Goal: Task Accomplishment & Management: Use online tool/utility

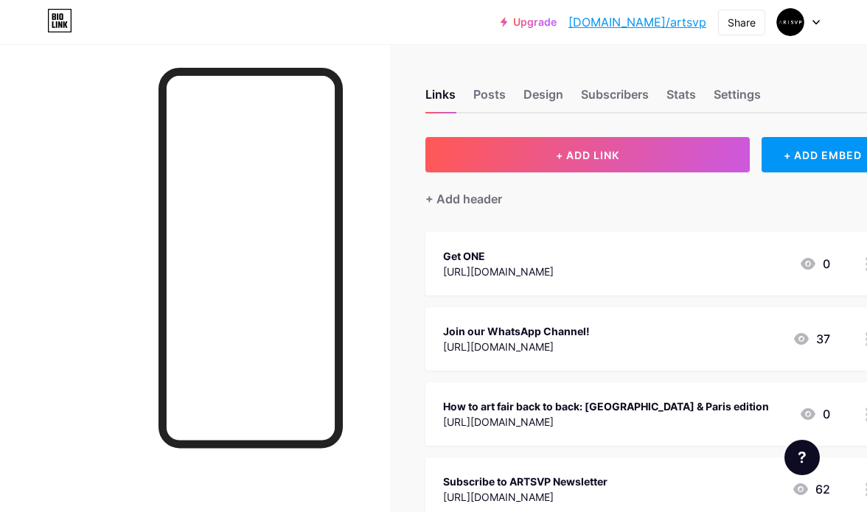
click at [554, 259] on div "Get ONE" at bounding box center [498, 255] width 111 height 15
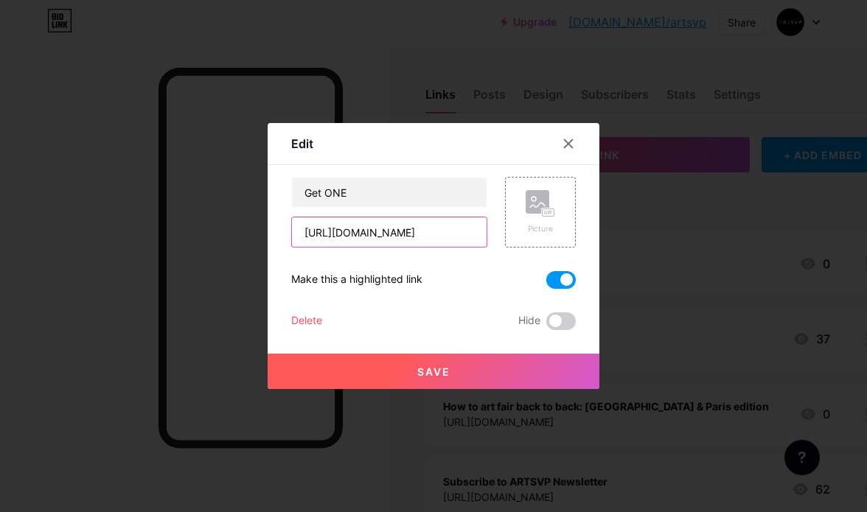
click at [391, 235] on input "[URL][DOMAIN_NAME]" at bounding box center [389, 231] width 195 height 29
paste input "[DOMAIN_NAME][URL]"
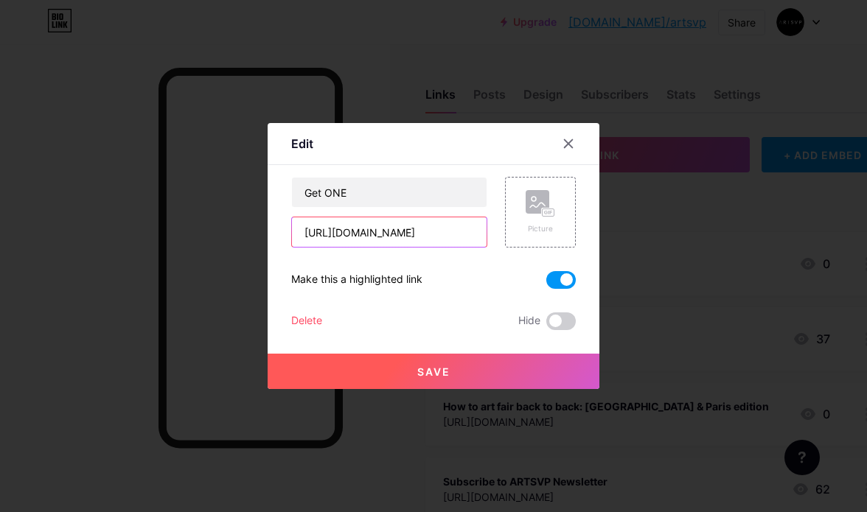
scroll to position [0, 64]
type input "[URL][DOMAIN_NAME]"
click at [457, 364] on button "Save" at bounding box center [434, 371] width 332 height 35
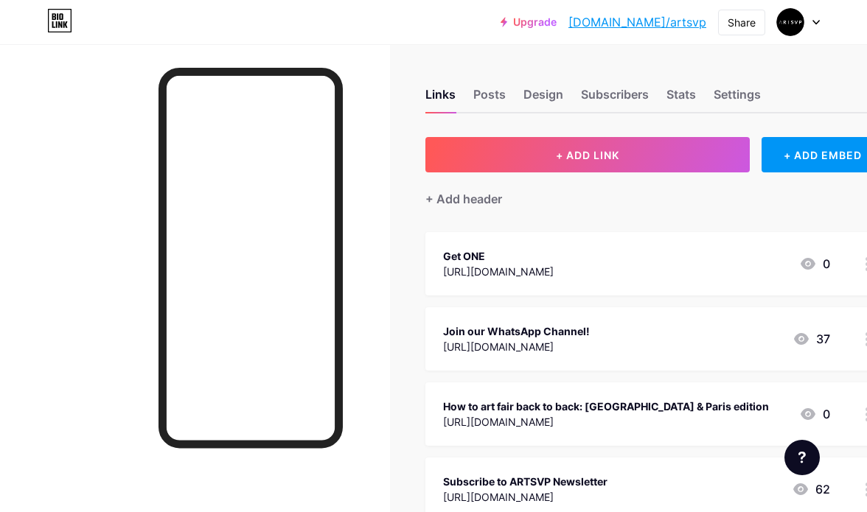
click at [554, 257] on div "Get ONE" at bounding box center [498, 255] width 111 height 15
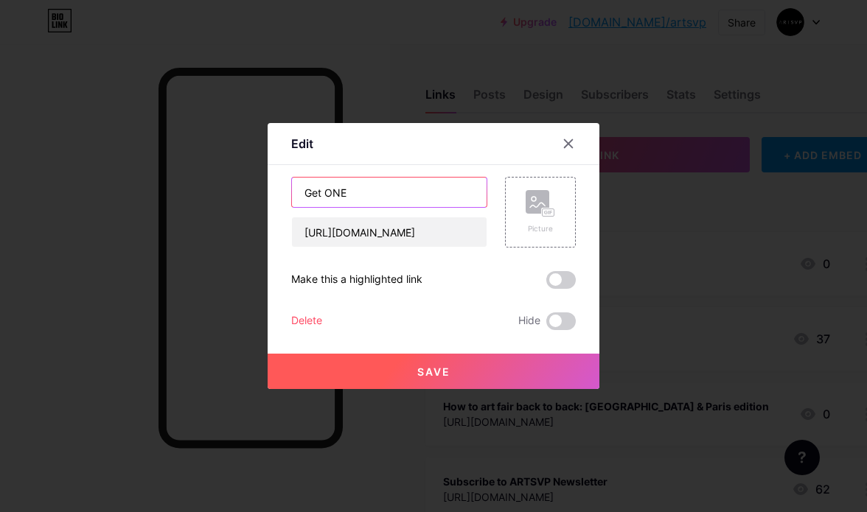
drag, startPoint x: 323, startPoint y: 192, endPoint x: 262, endPoint y: 185, distance: 61.6
click at [262, 186] on div "Edit Content YouTube Play YouTube video without leaving your page. ADD Vimeo Pl…" at bounding box center [433, 256] width 867 height 512
click at [352, 203] on input "ONE" at bounding box center [389, 192] width 195 height 29
type input "ONE Night After Frieze"
click at [431, 374] on span "Save" at bounding box center [433, 372] width 33 height 13
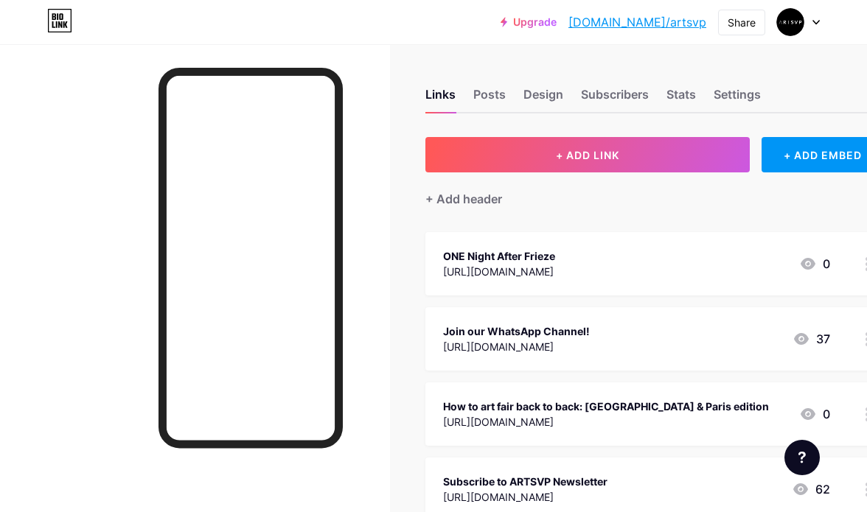
click at [823, 262] on div "0" at bounding box center [814, 264] width 31 height 18
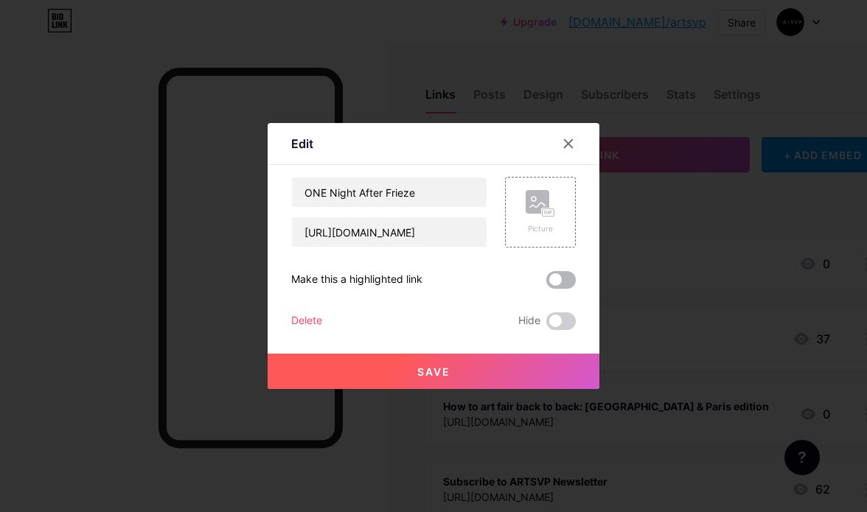
click at [565, 276] on span at bounding box center [560, 280] width 29 height 18
click at [546, 284] on input "checkbox" at bounding box center [546, 284] width 0 height 0
click at [511, 365] on button "Save" at bounding box center [434, 371] width 332 height 35
